Goal: Information Seeking & Learning: Find specific fact

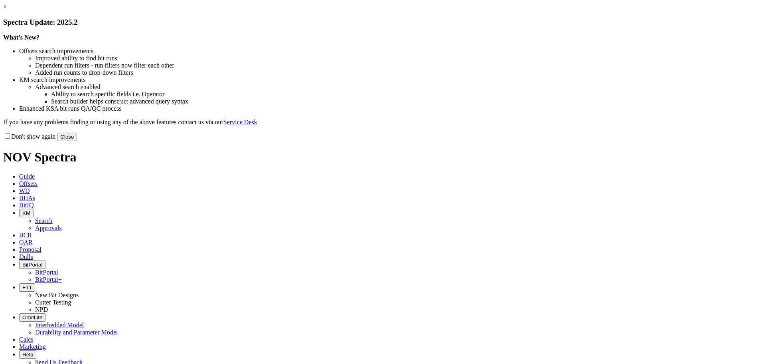
drag, startPoint x: 545, startPoint y: 216, endPoint x: 470, endPoint y: 166, distance: 90.3
click at [77, 141] on button "Close" at bounding box center [67, 136] width 20 height 8
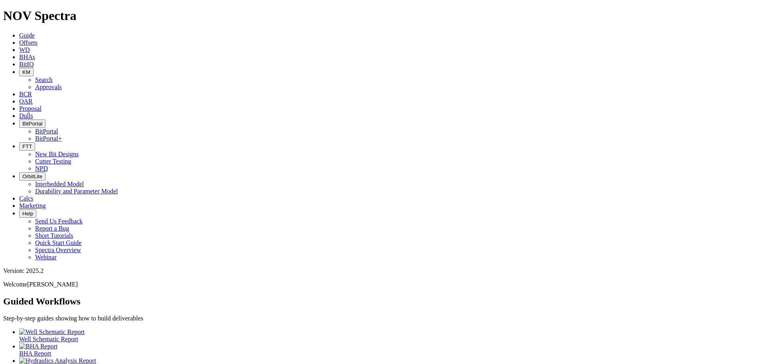
click at [34, 68] on button "KM" at bounding box center [26, 72] width 14 height 8
click at [53, 76] on link "Search" at bounding box center [44, 79] width 18 height 7
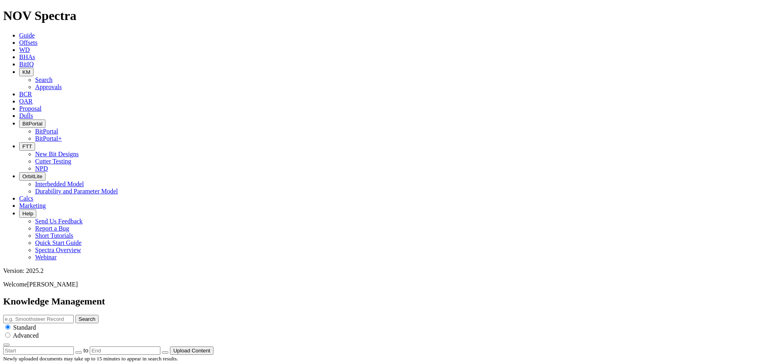
click at [74, 314] on input "text" at bounding box center [38, 318] width 71 height 8
type input "evolve technical summary"
click at [75, 314] on button "Search" at bounding box center [86, 318] width 23 height 8
